Goal: Information Seeking & Learning: Learn about a topic

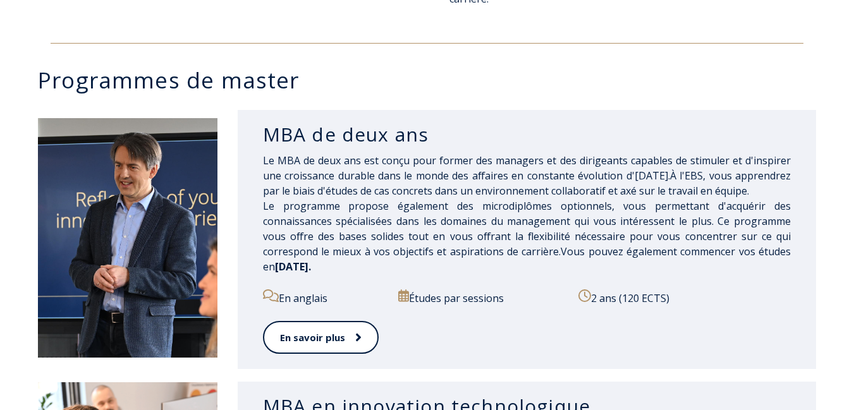
scroll to position [632, 0]
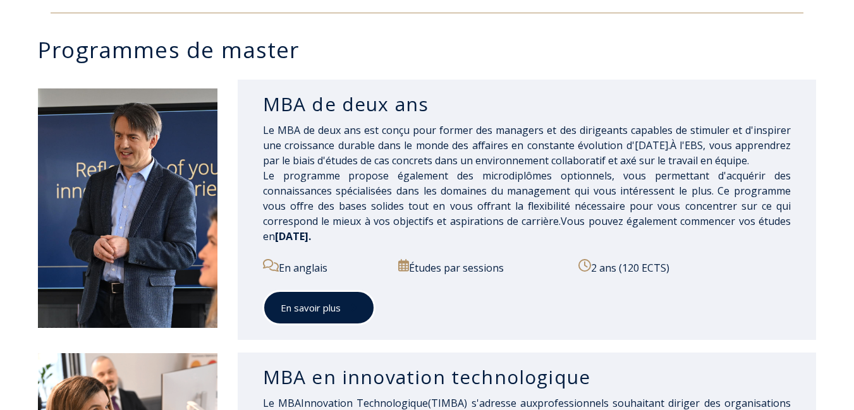
click at [318, 305] on font "En savoir plus" at bounding box center [311, 308] width 60 height 13
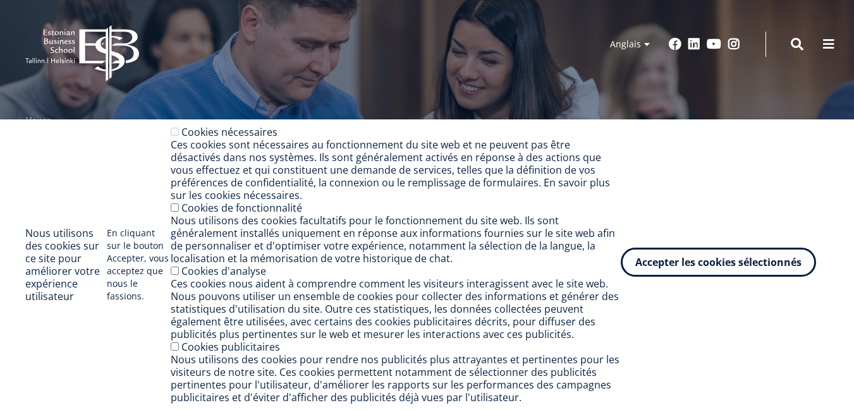
click at [704, 258] on font "Accepter les cookies sélectionnés" at bounding box center [718, 262] width 166 height 14
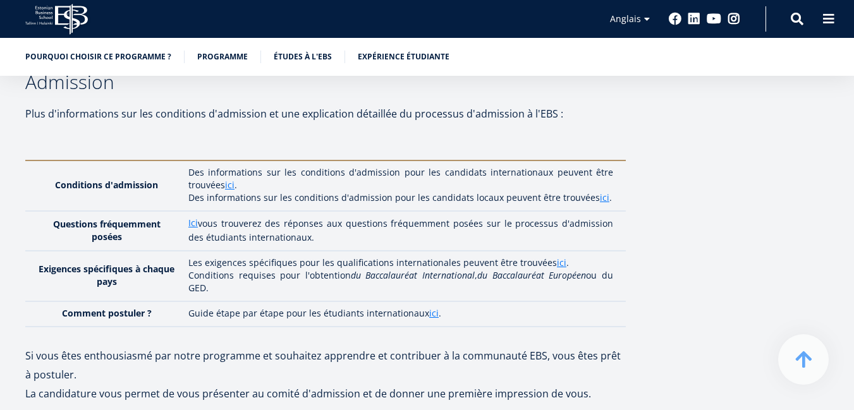
scroll to position [3626, 0]
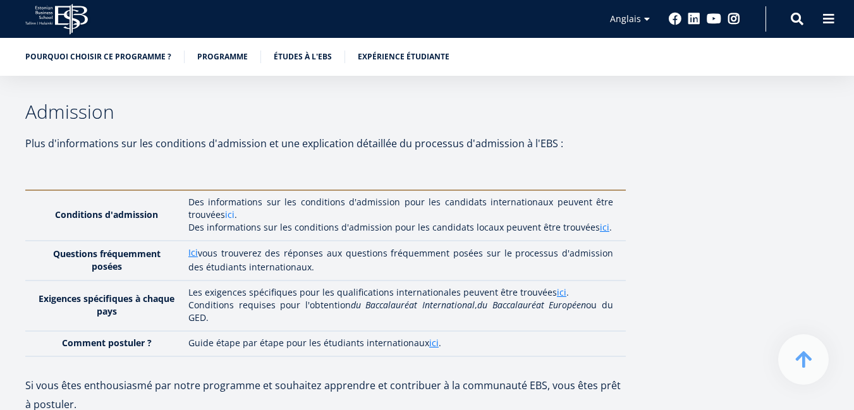
click at [227, 209] on font "ici" at bounding box center [229, 215] width 9 height 12
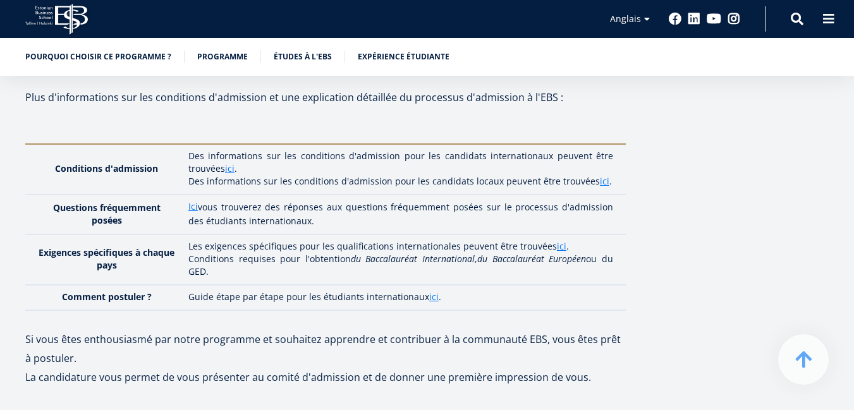
scroll to position [3689, 0]
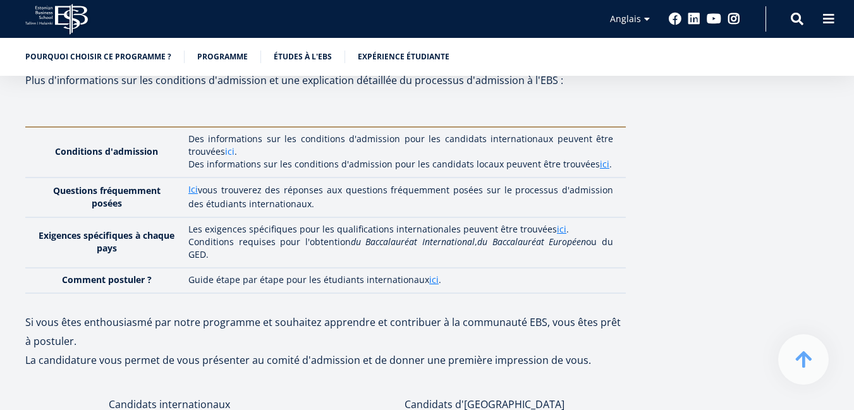
click at [229, 145] on font "ici" at bounding box center [229, 151] width 9 height 12
click at [192, 183] on font "Ici" at bounding box center [192, 189] width 9 height 12
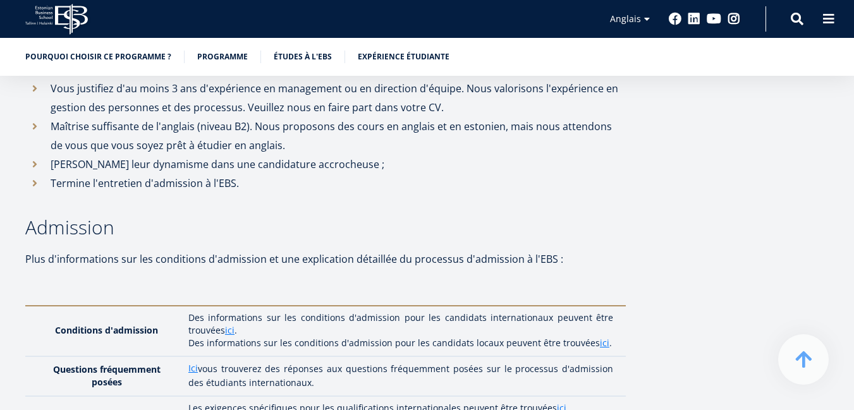
scroll to position [3499, 0]
